Goal: Find specific page/section: Find specific page/section

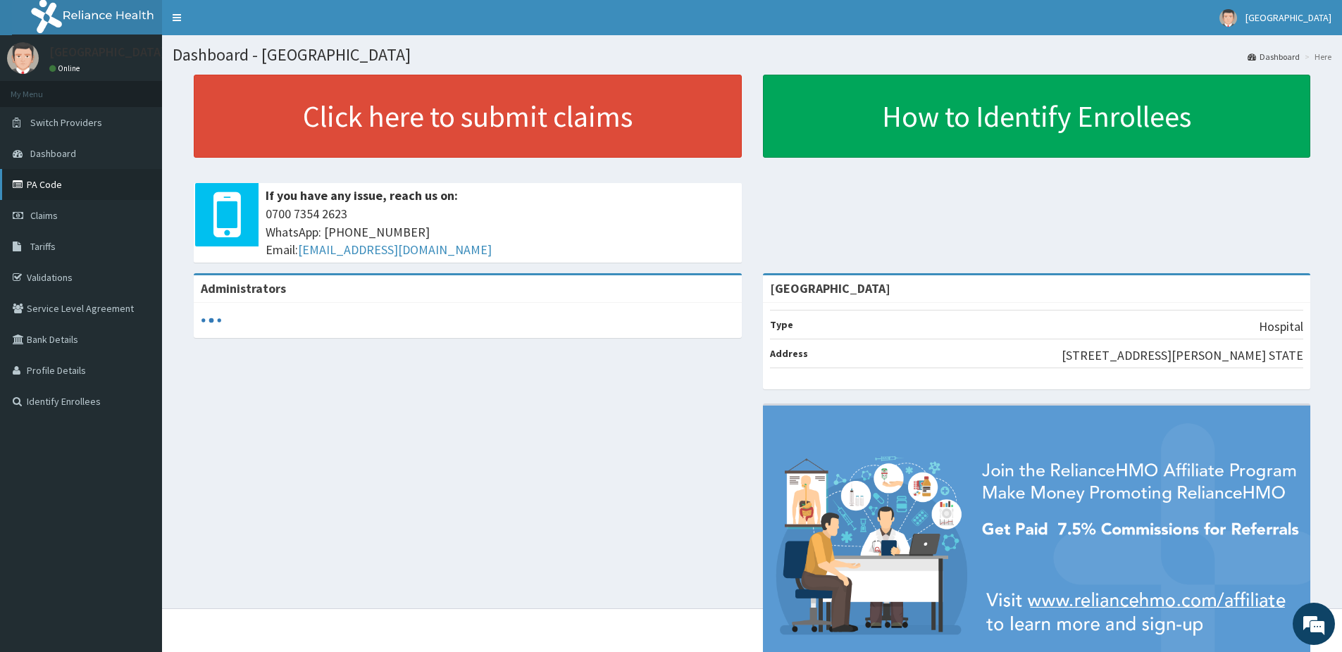
drag, startPoint x: 0, startPoint y: 0, endPoint x: 43, endPoint y: 186, distance: 190.9
click at [43, 186] on link "PA Code" at bounding box center [81, 184] width 162 height 31
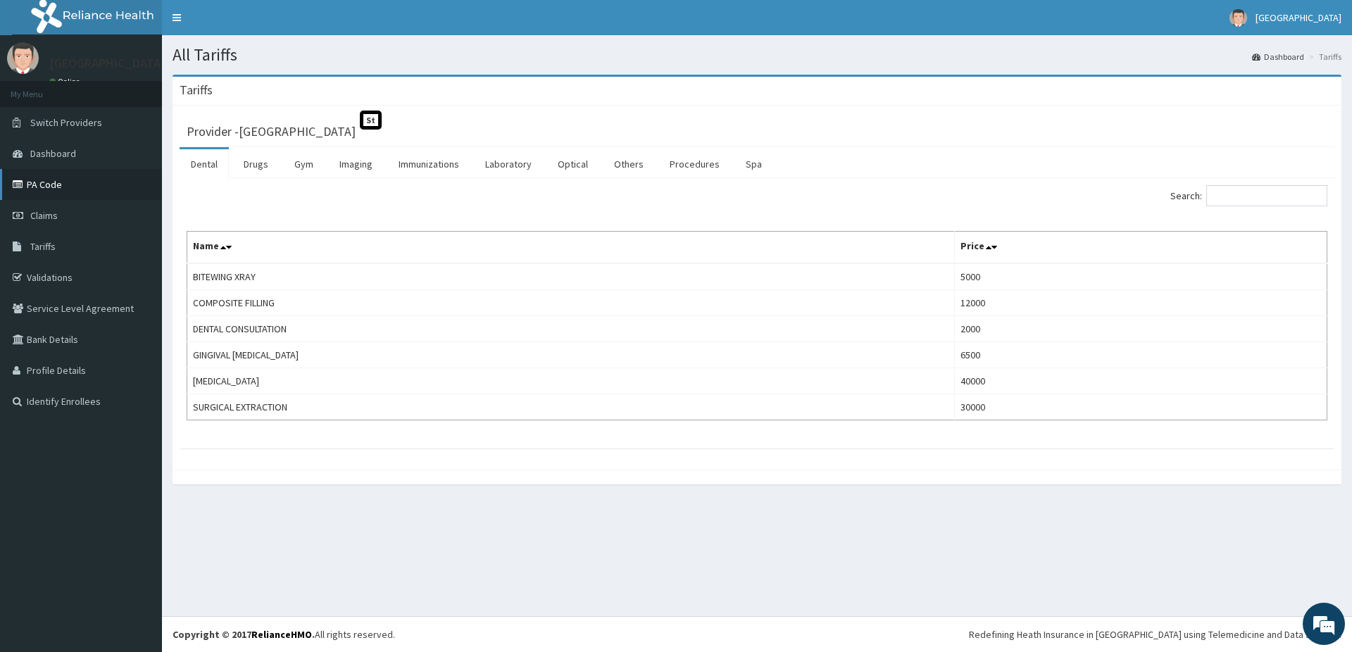
click at [47, 187] on link "PA Code" at bounding box center [81, 184] width 162 height 31
